Goal: Information Seeking & Learning: Learn about a topic

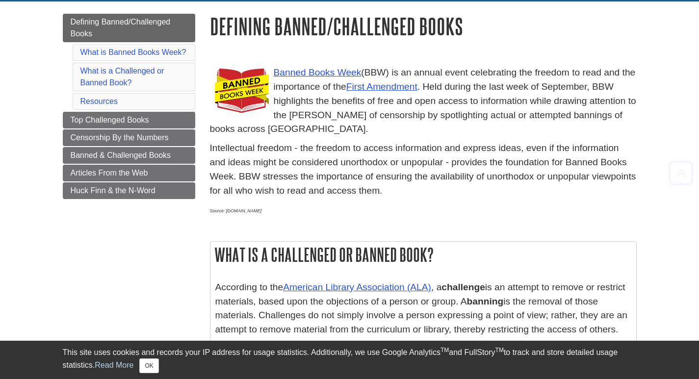
scroll to position [127, 0]
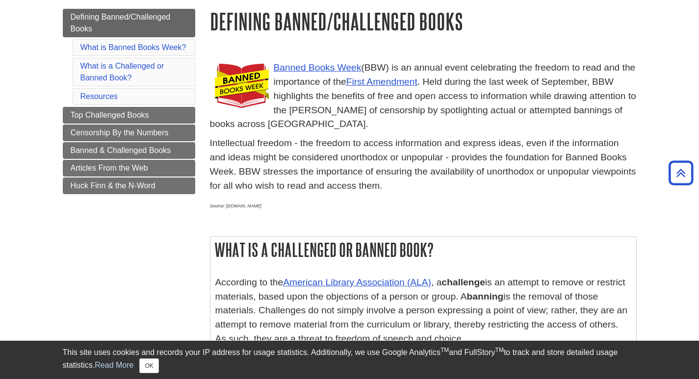
drag, startPoint x: 411, startPoint y: 187, endPoint x: 220, endPoint y: 73, distance: 222.4
click at [220, 73] on div "Banned Books Week (BBW) is an annual event celebrating the freedom to read and …" at bounding box center [423, 136] width 426 height 161
click at [218, 72] on img at bounding box center [242, 85] width 54 height 48
click at [213, 17] on h1 "Defining Banned/Challenged Books" at bounding box center [423, 21] width 426 height 25
drag, startPoint x: 209, startPoint y: 21, endPoint x: 393, endPoint y: 201, distance: 257.2
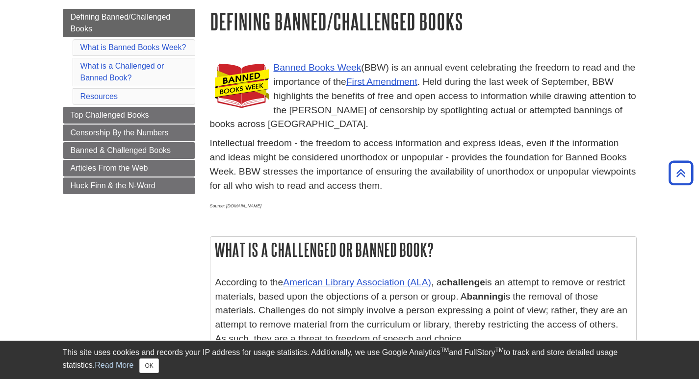
copy div "Defining Banned/Challenged Books Banned Books Week (BBW) is an annual event cel…"
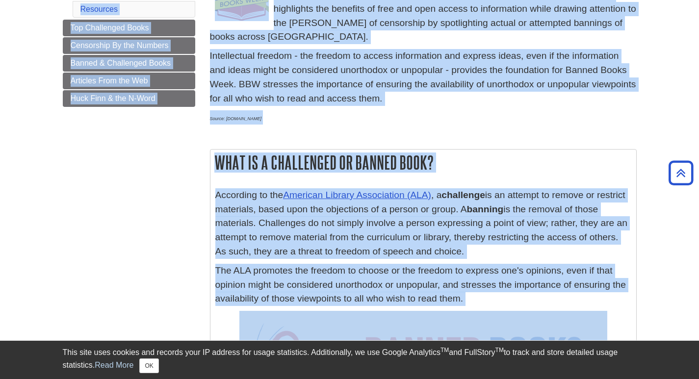
scroll to position [0, 0]
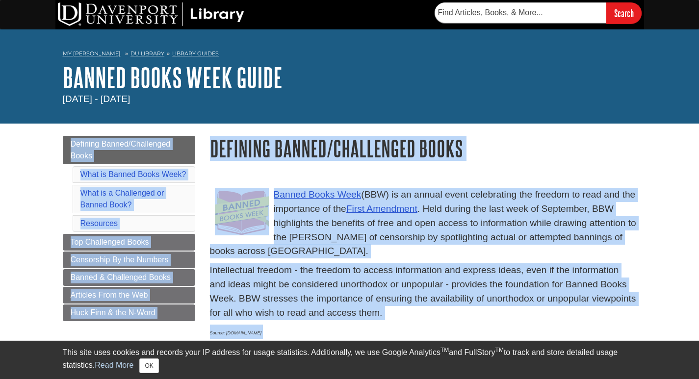
drag, startPoint x: 359, startPoint y: 257, endPoint x: 289, endPoint y: 335, distance: 104.5
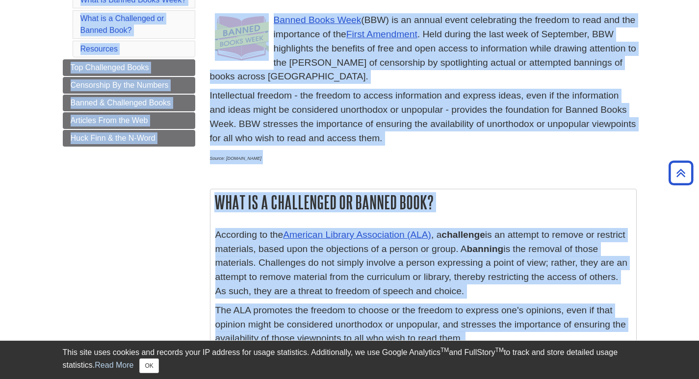
scroll to position [176, 0]
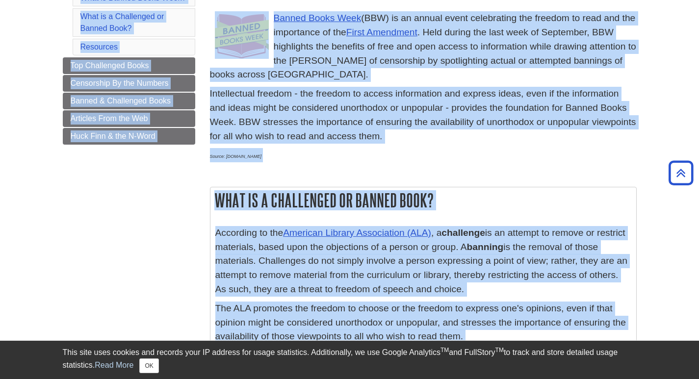
copy div "What is a Challenged or Banned Book? According to the American Library Associat…"
